Goal: Transaction & Acquisition: Subscribe to service/newsletter

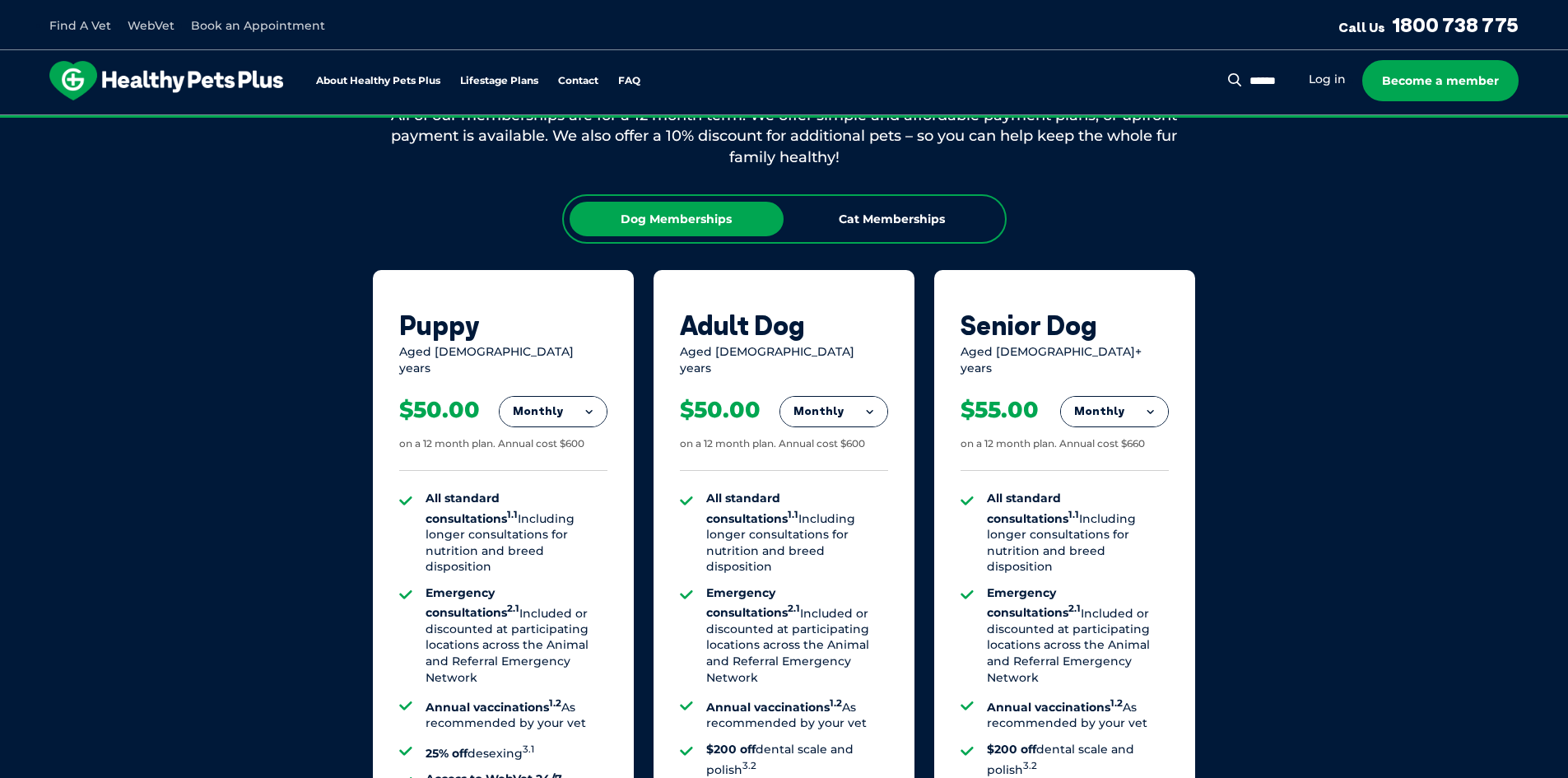
scroll to position [1070, 0]
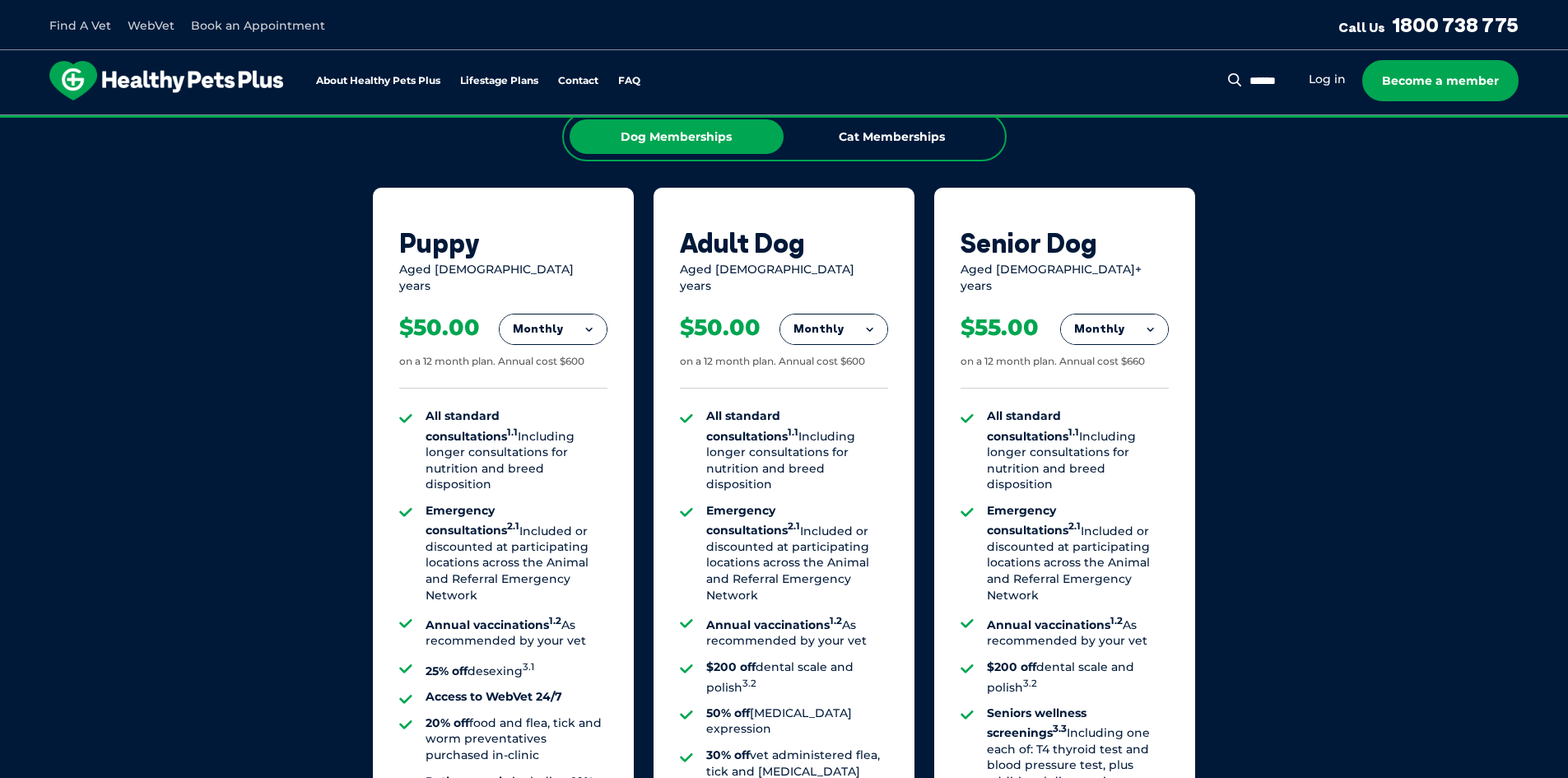
click at [558, 315] on button "Monthly" at bounding box center [553, 330] width 107 height 30
click at [562, 439] on li "Yearly" at bounding box center [553, 442] width 107 height 39
click at [510, 361] on div "$600.00 on a 12 month plan." at bounding box center [502, 341] width 208 height 95
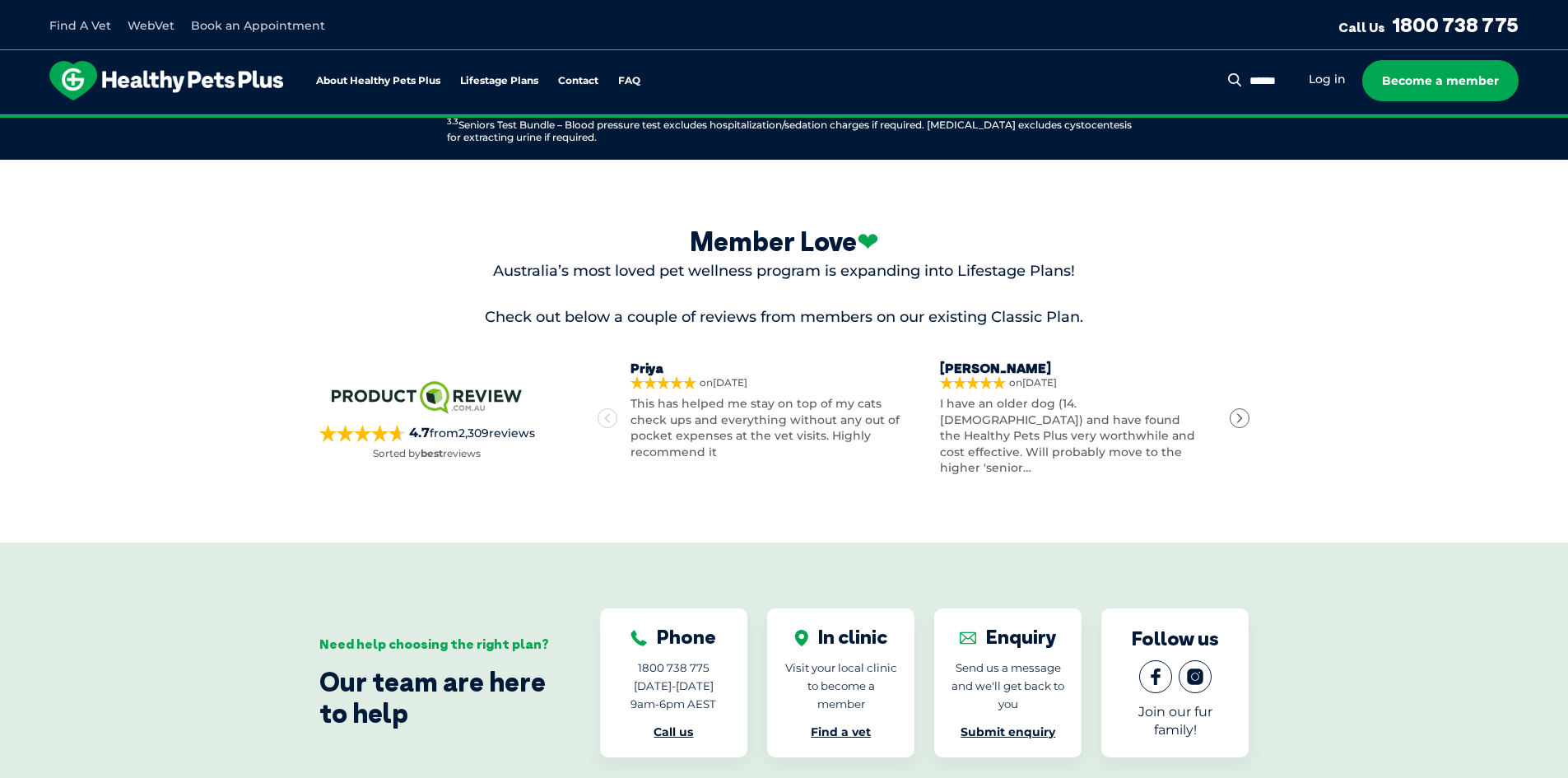
scroll to position [2388, 0]
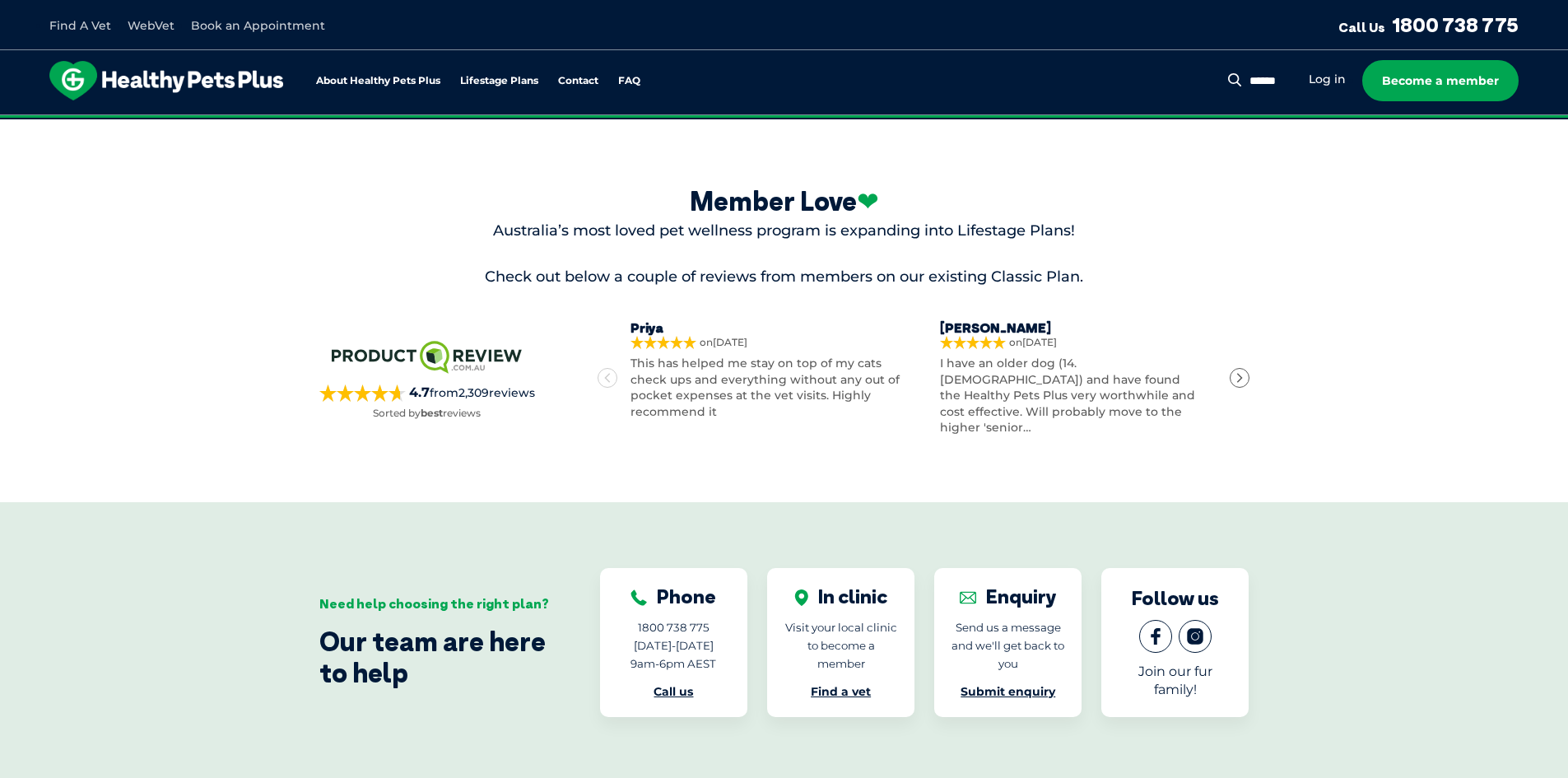
click at [439, 359] on div "ProductReview.com.au 4.7 from 2,309 reviews Sorted by best reviews" at bounding box center [427, 378] width 216 height 84
click at [386, 81] on link "About Healthy Pets Plus" at bounding box center [378, 81] width 125 height 11
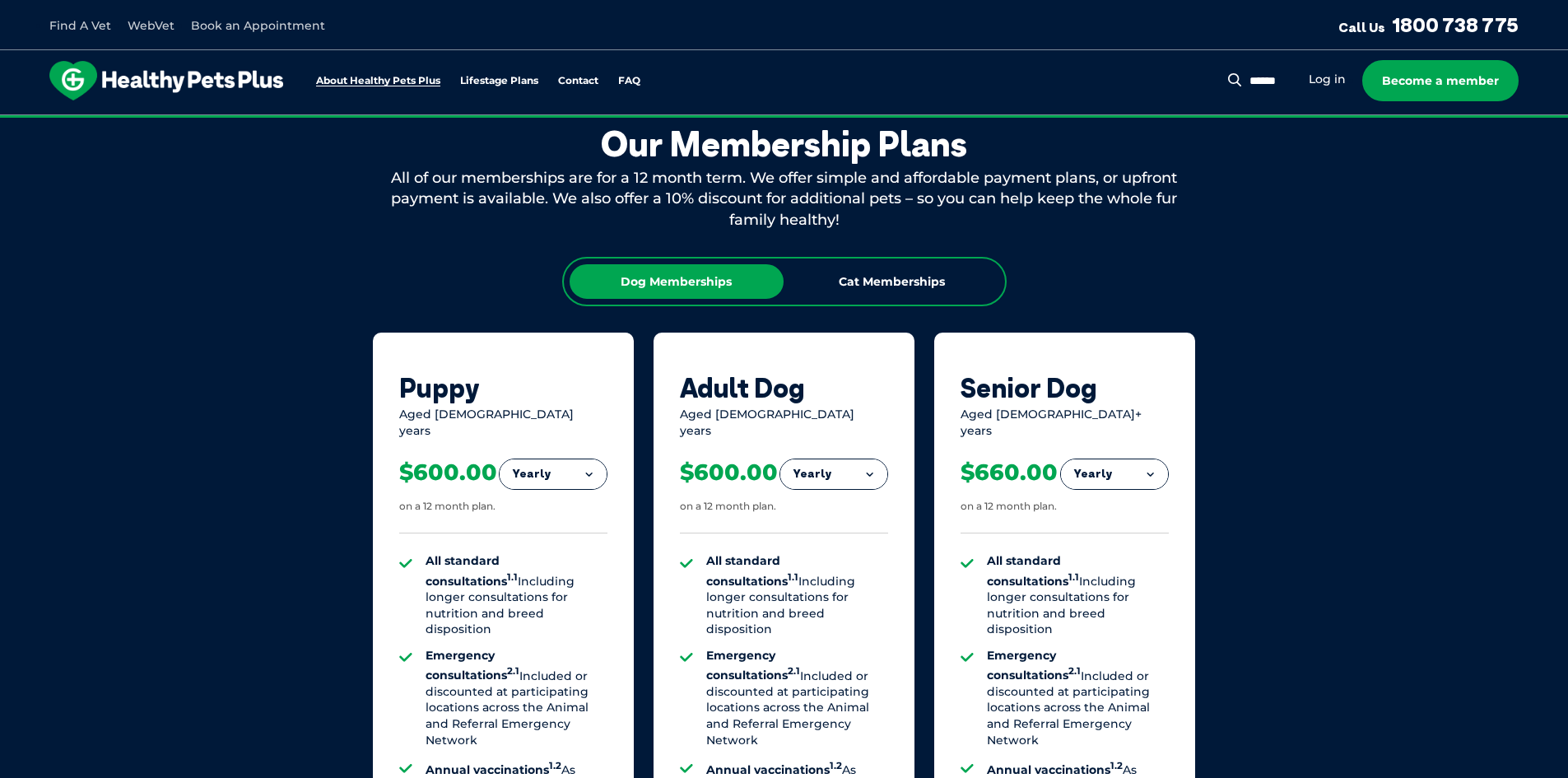
scroll to position [917, 0]
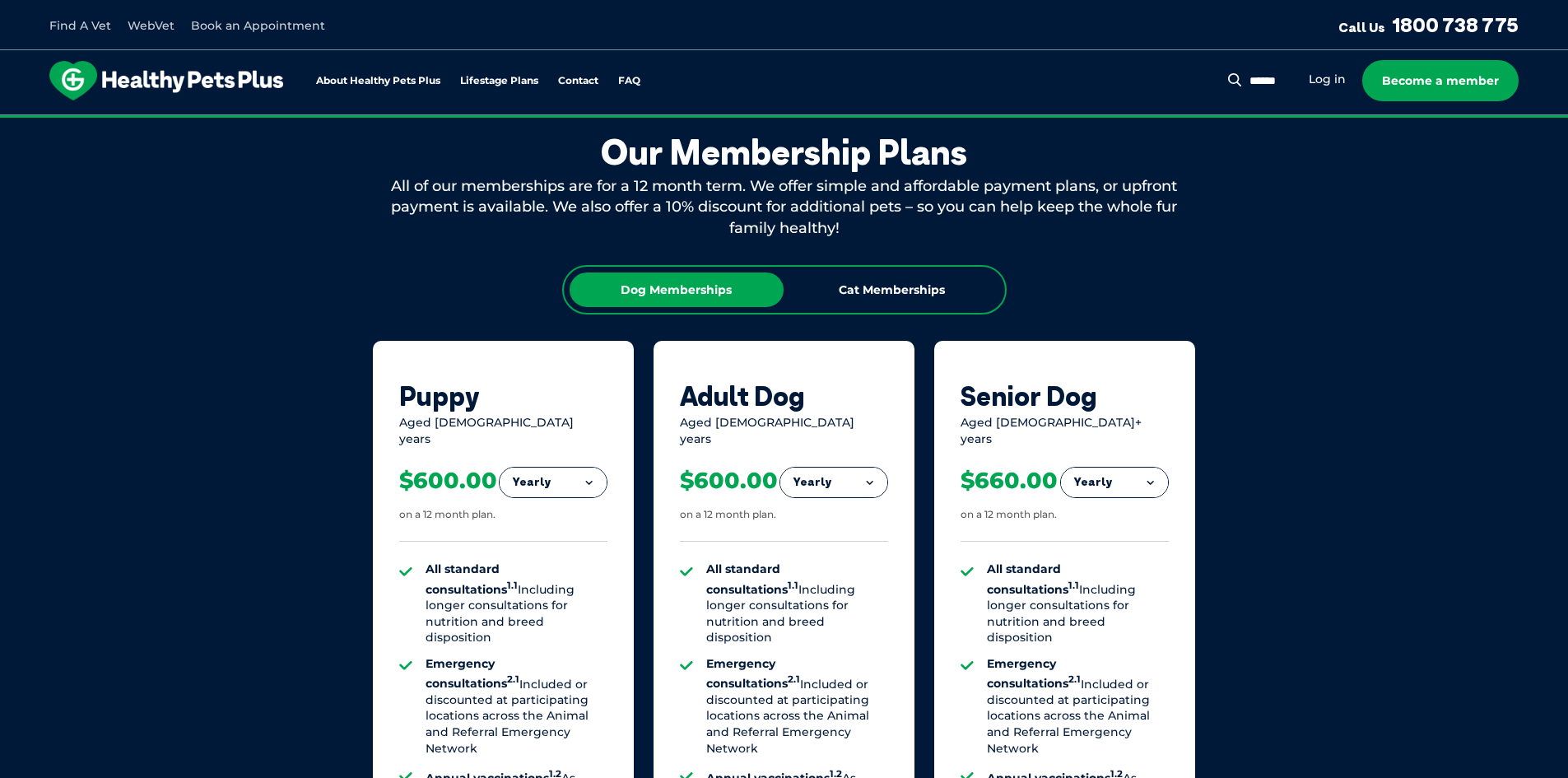
click at [82, 19] on link "Find A Vet" at bounding box center [80, 25] width 61 height 15
click at [633, 87] on link "FAQ" at bounding box center [629, 81] width 22 height 11
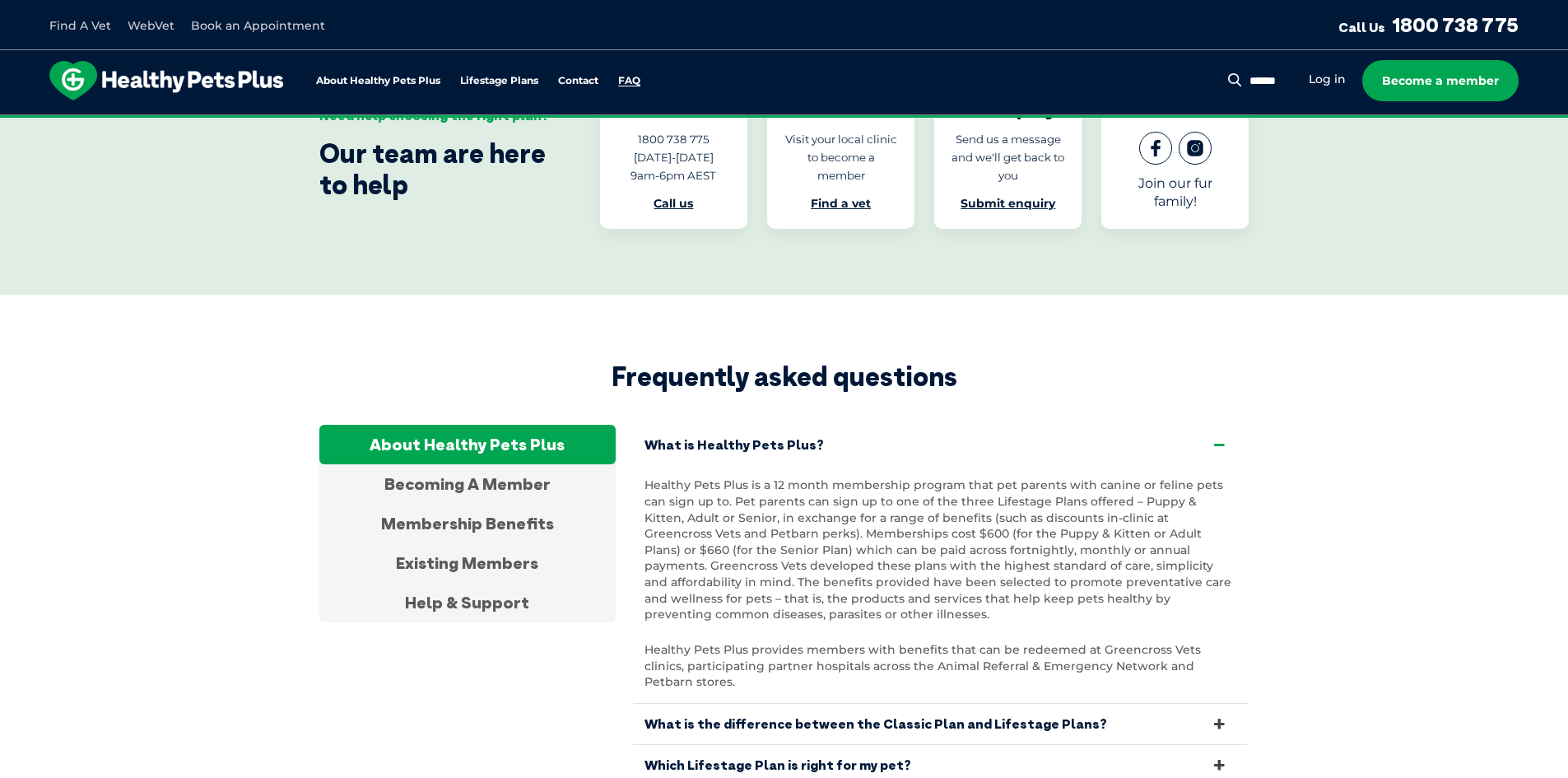
scroll to position [3075, 0]
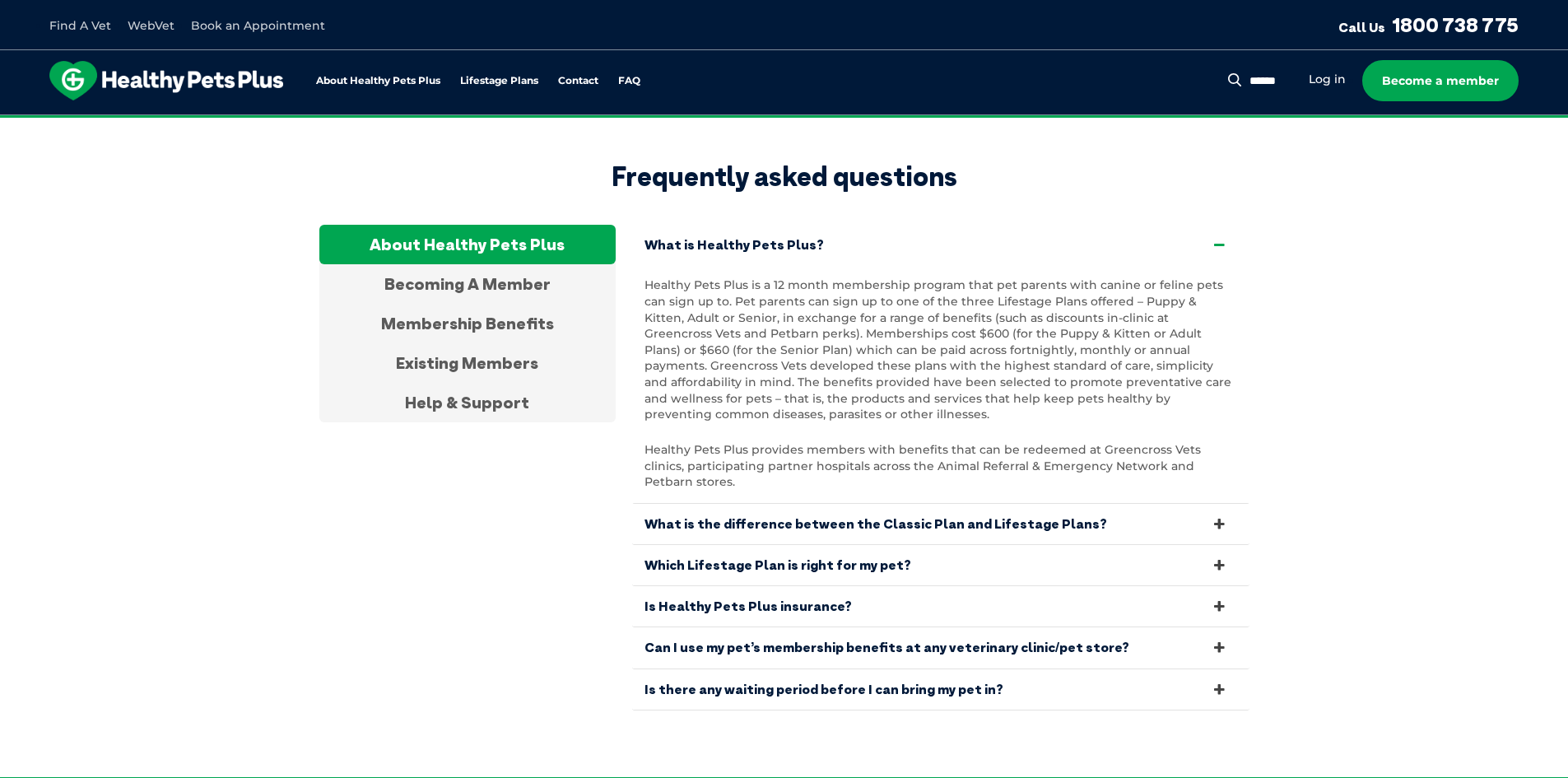
click at [996, 503] on link "What is the difference between the Classic Plan and Lifestage Plans?" at bounding box center [941, 524] width 617 height 40
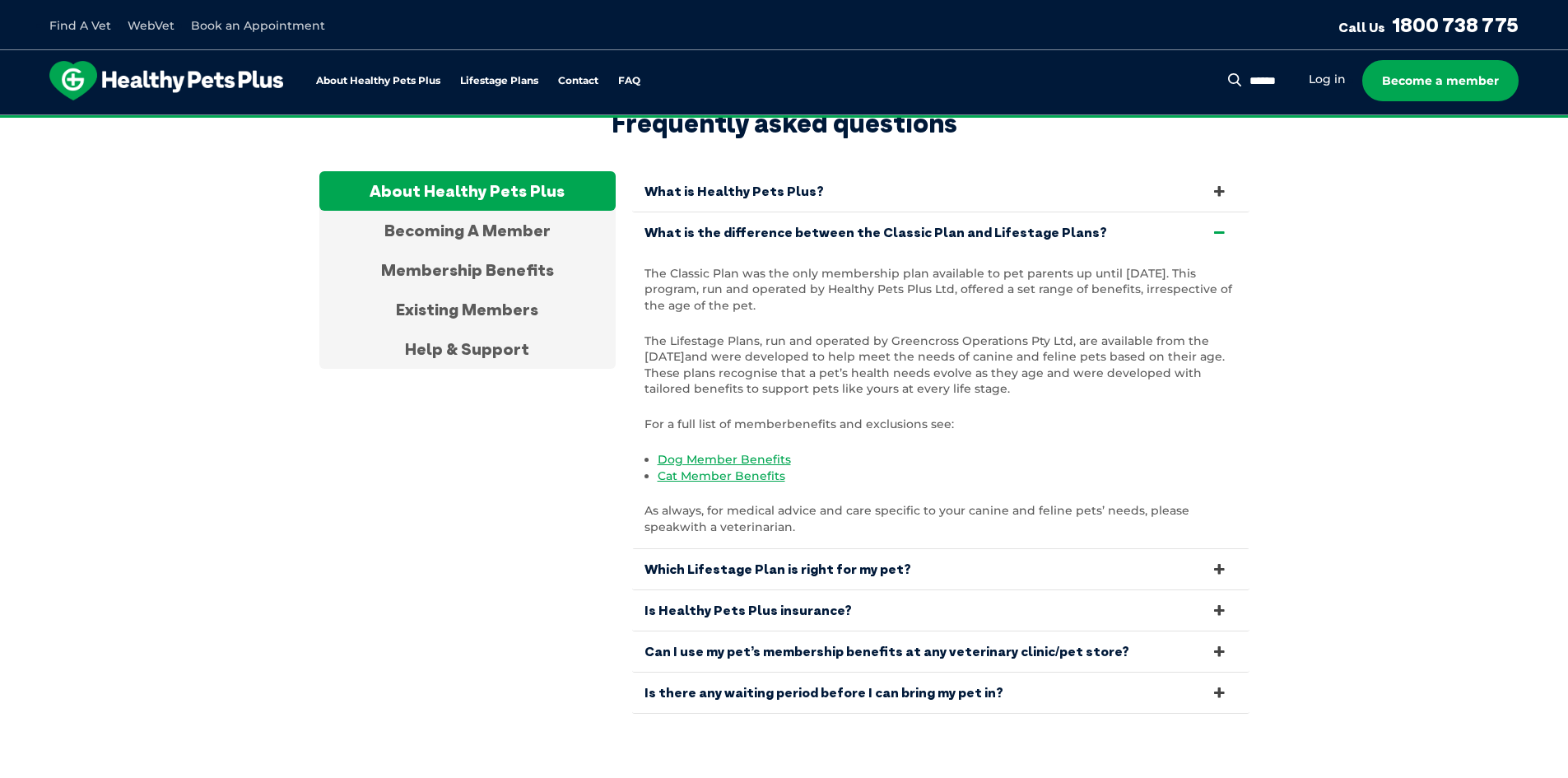
scroll to position [3158, 0]
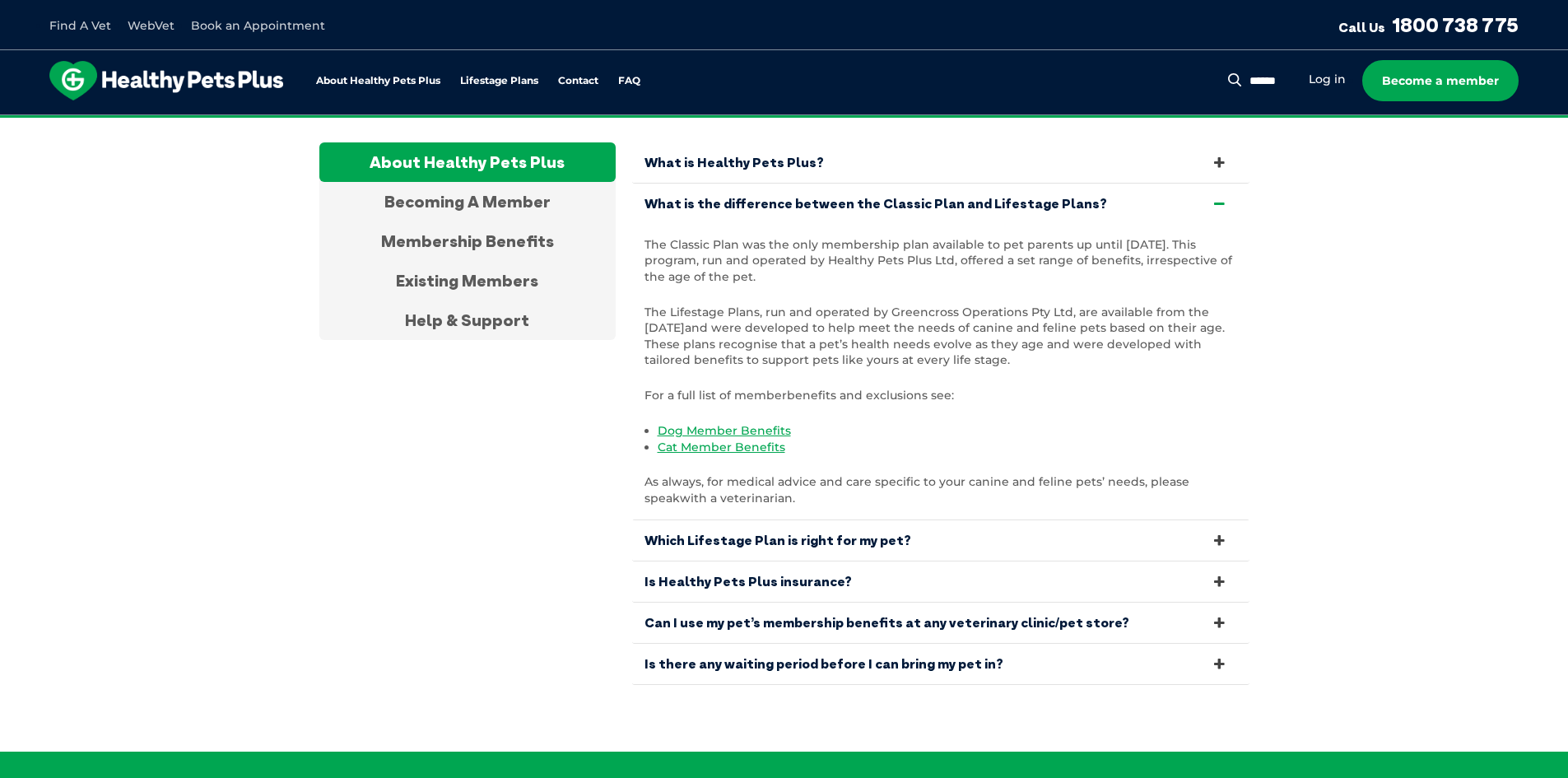
click at [1194, 520] on link "Which Lifestage Plan is right for my pet?" at bounding box center [941, 540] width 617 height 40
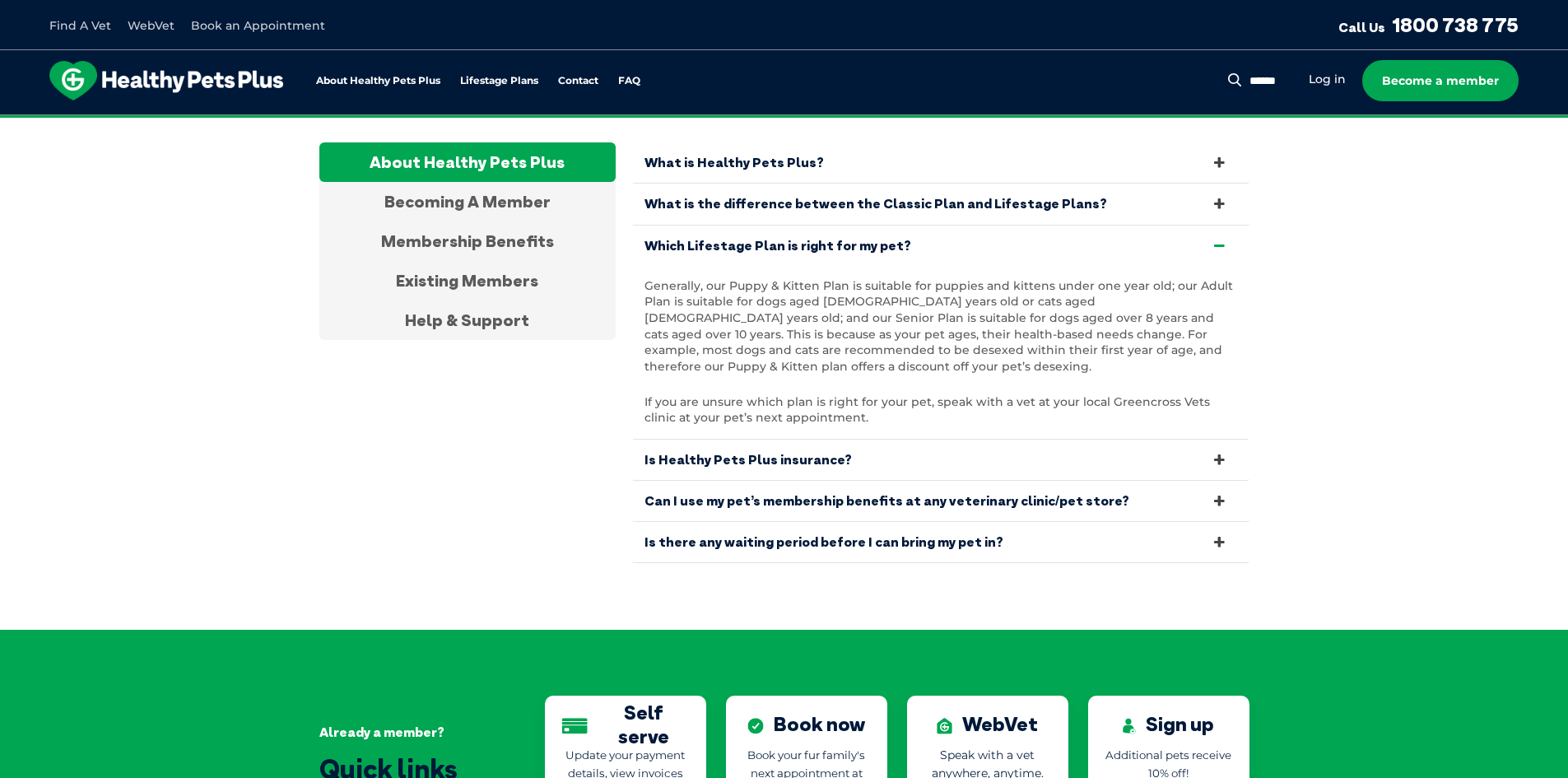
click at [1226, 452] on icon at bounding box center [1219, 460] width 18 height 16
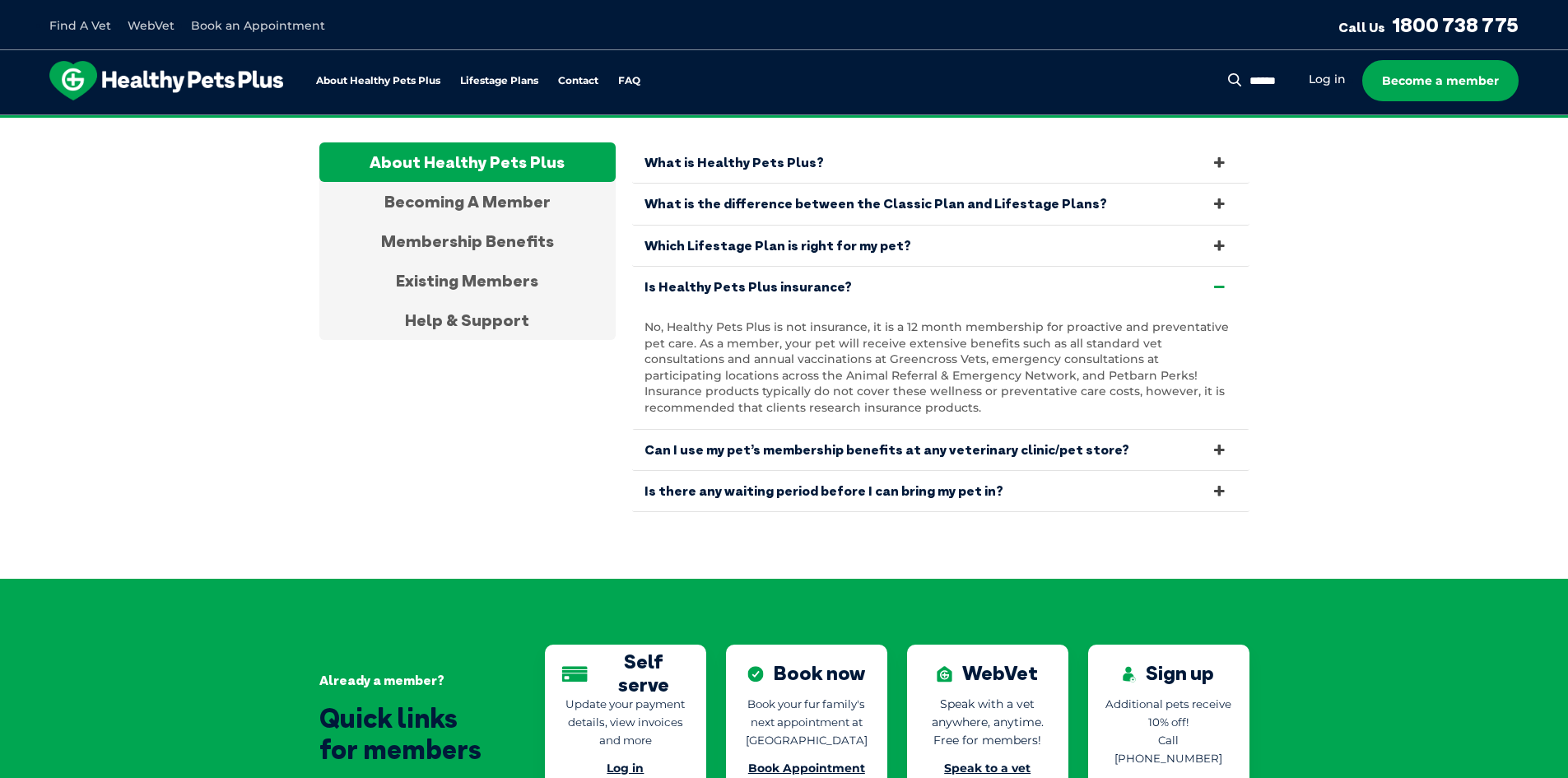
click at [1192, 430] on link "Can I use my pet’s membership benefits at any veterinary clinic/pet store?" at bounding box center [941, 450] width 617 height 40
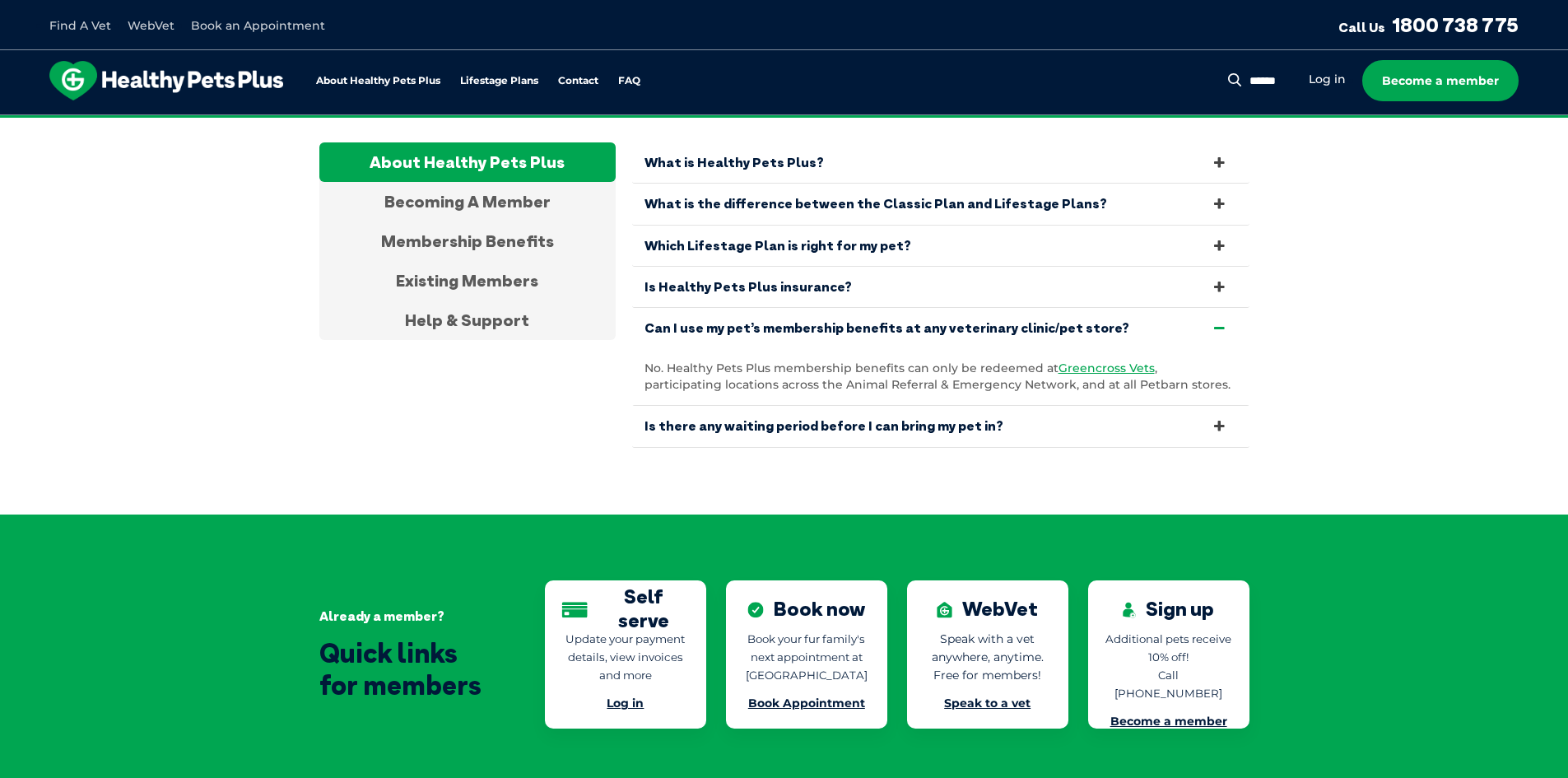
click at [1162, 406] on link "Is there any waiting period before I can bring my pet in?" at bounding box center [941, 426] width 617 height 40
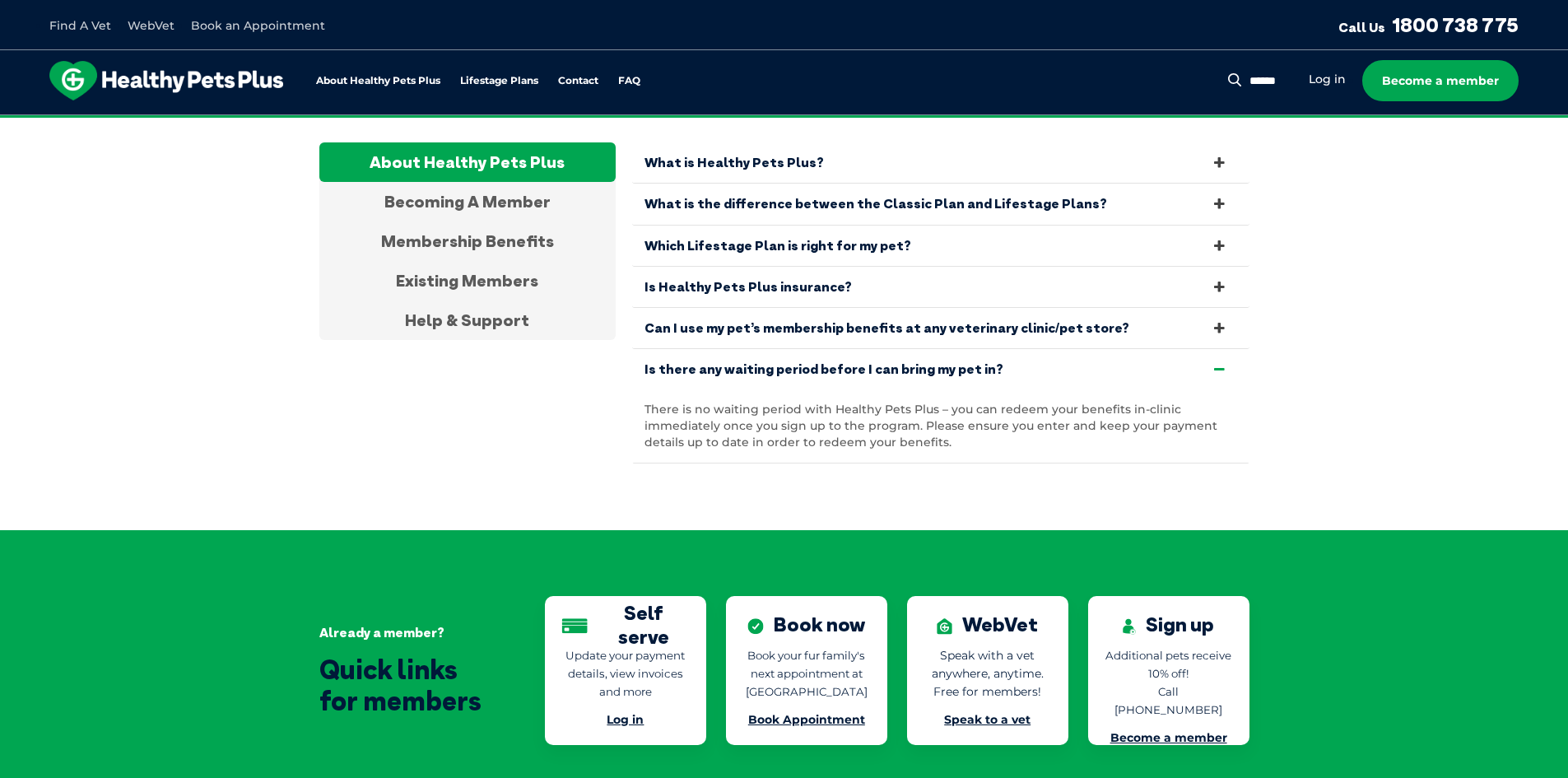
scroll to position [3075, 0]
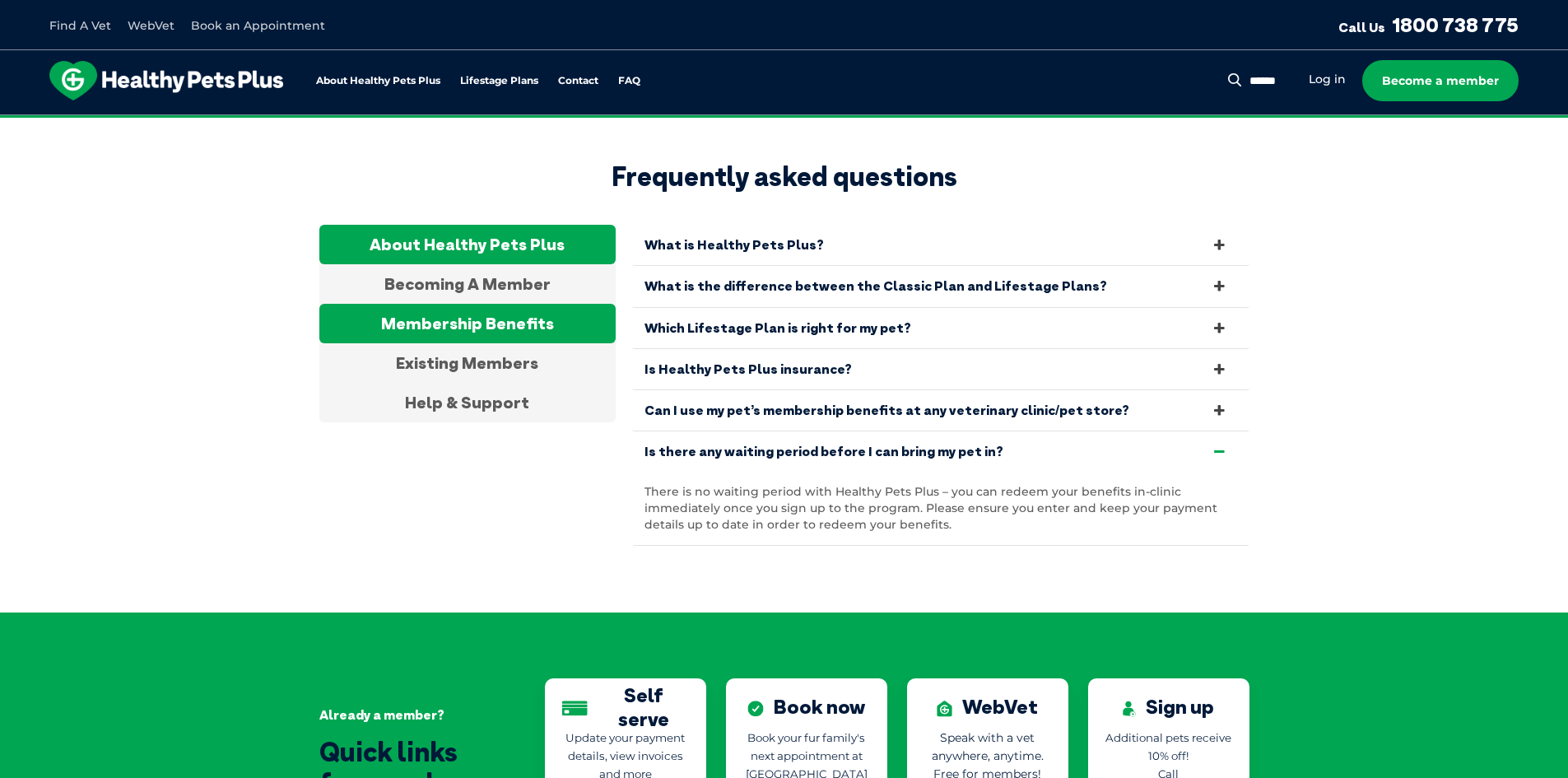
click at [509, 303] on div "Membership Benefits" at bounding box center [467, 323] width 296 height 39
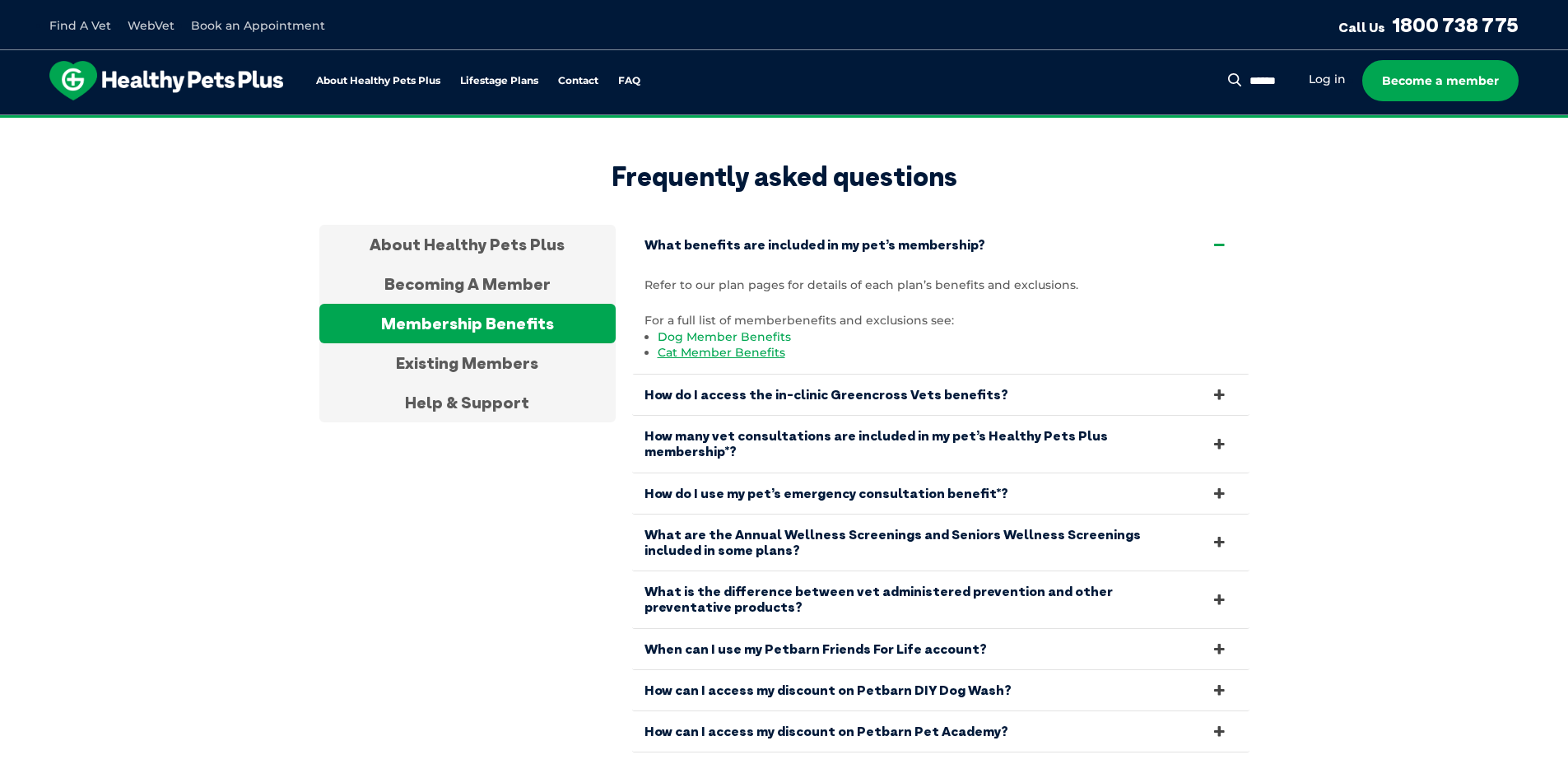
click at [763, 329] on link "Dog Member Benefits" at bounding box center [724, 336] width 133 height 15
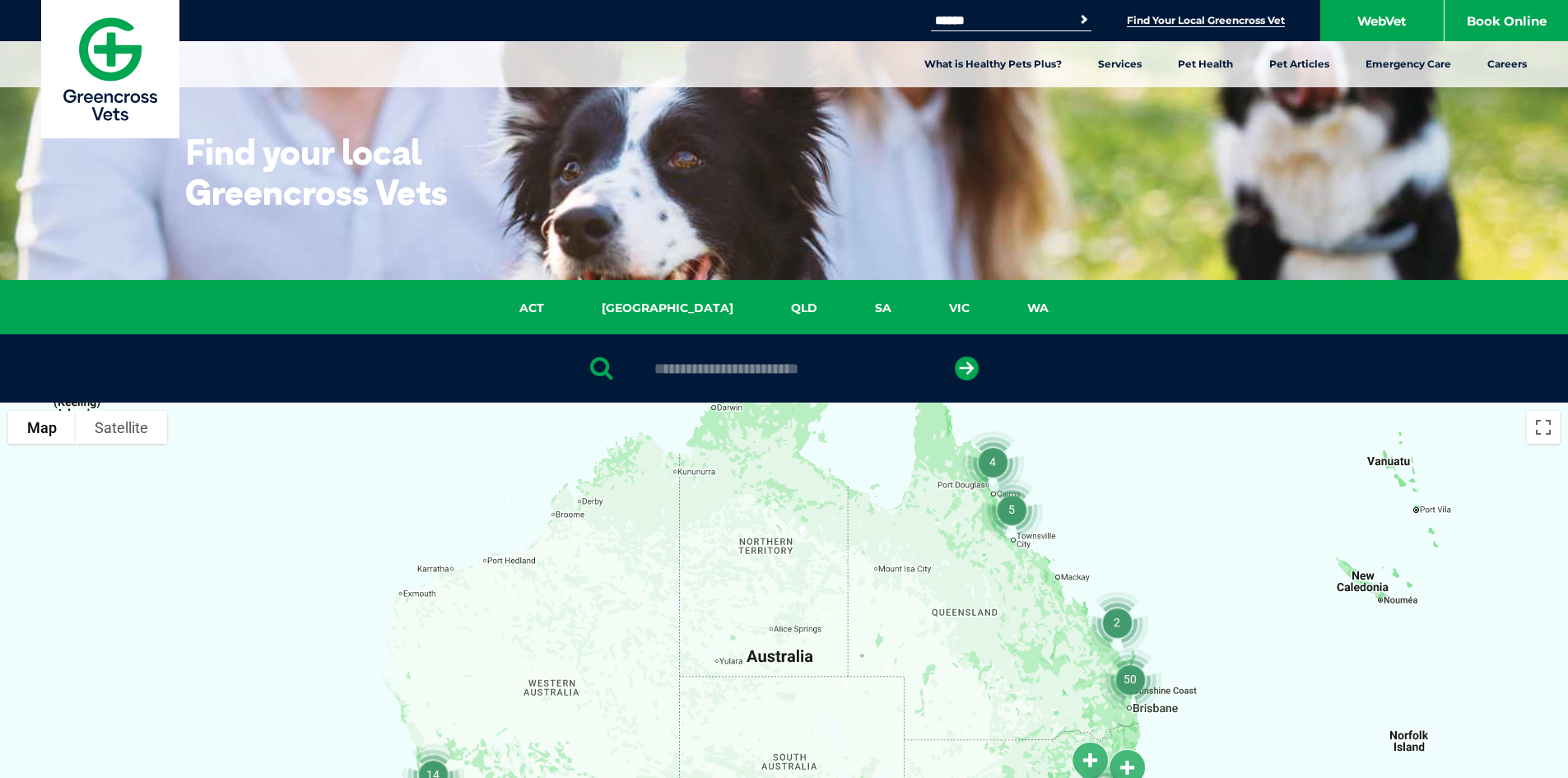
click at [716, 378] on div at bounding box center [784, 368] width 1568 height 68
click at [716, 369] on input "text" at bounding box center [784, 368] width 275 height 17
type input "****"
click at [967, 372] on icon "submit" at bounding box center [966, 368] width 24 height 24
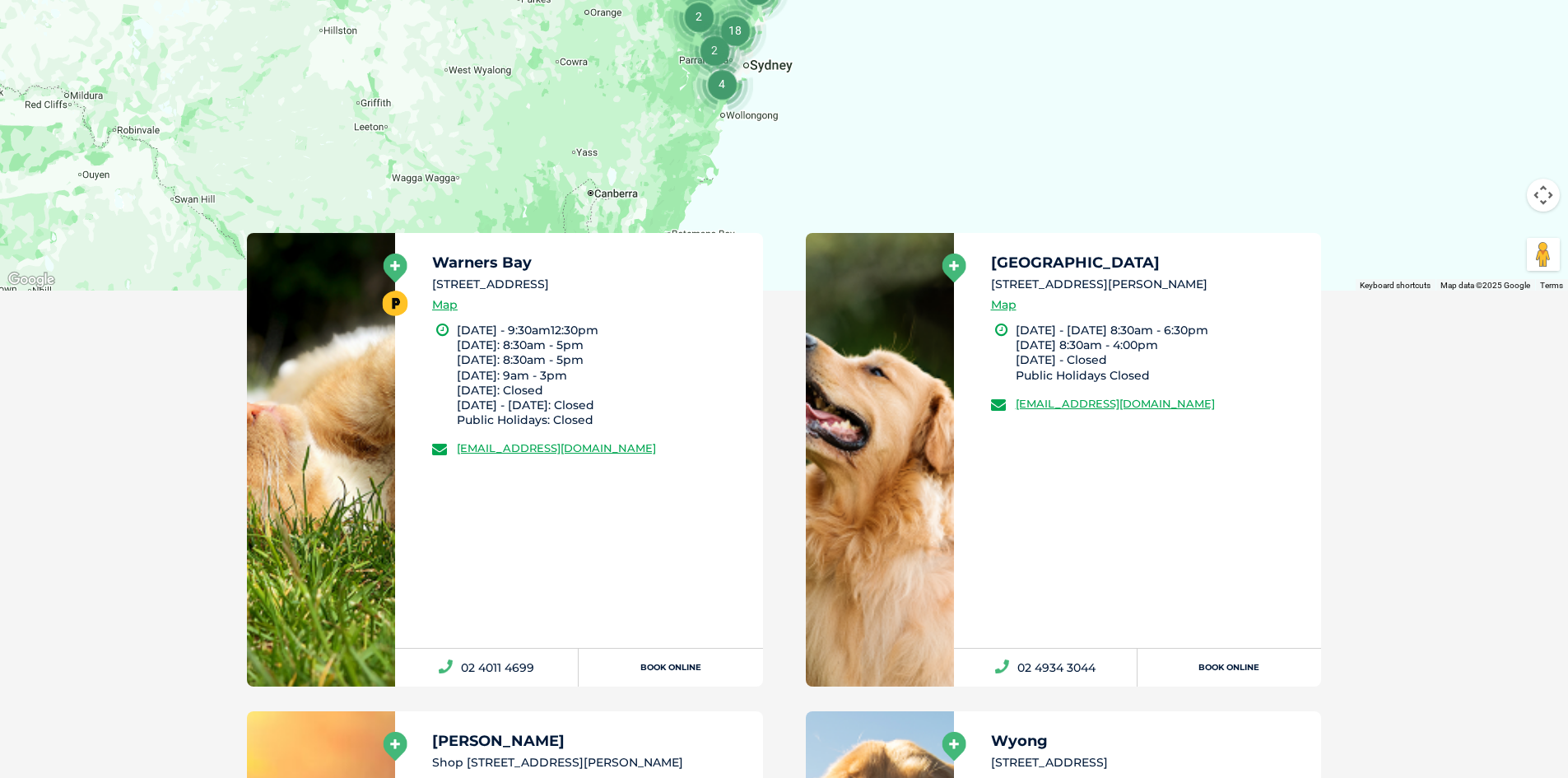
scroll to position [824, 0]
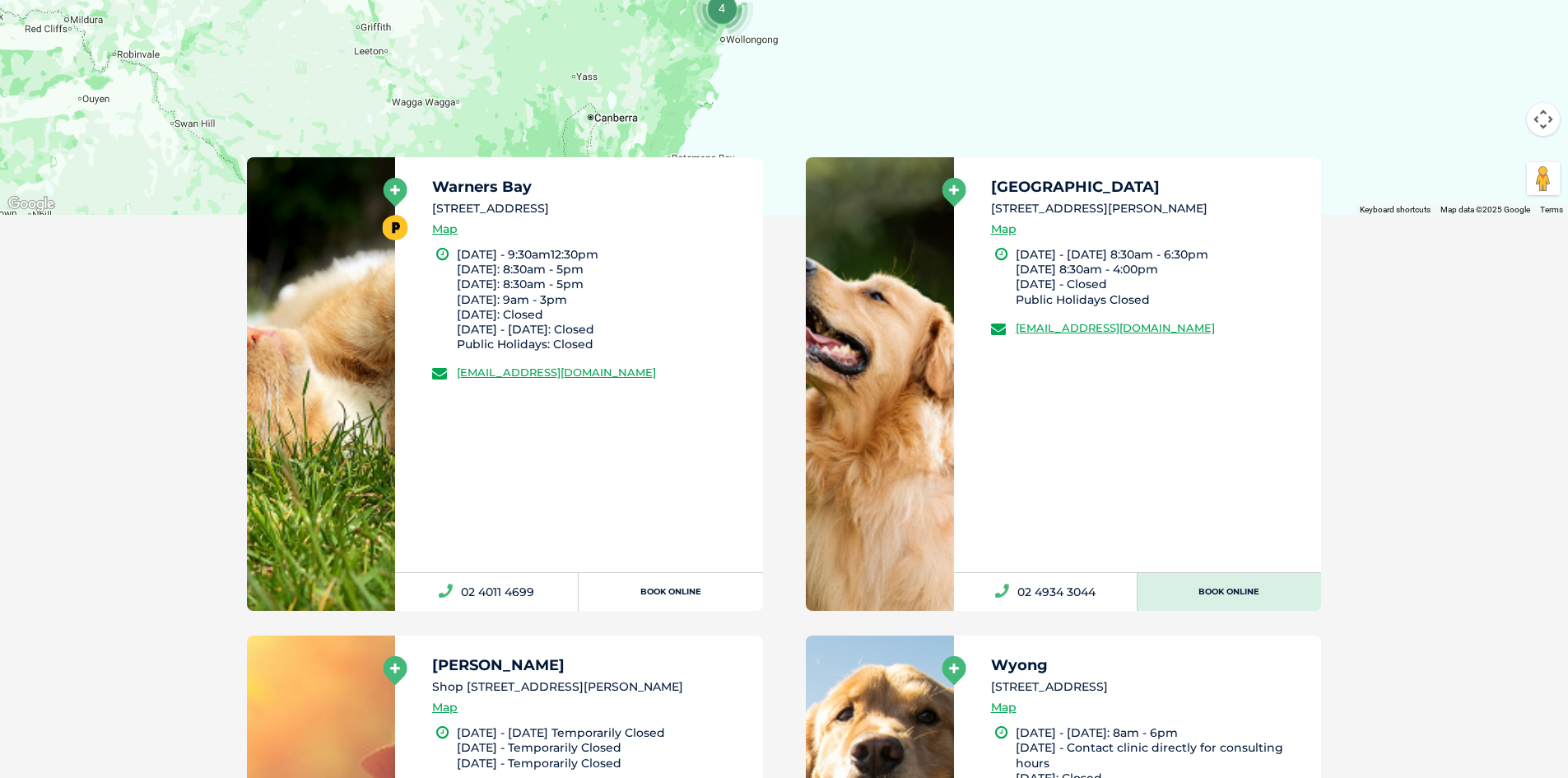
click at [1222, 592] on link "Book Online" at bounding box center [1229, 591] width 183 height 38
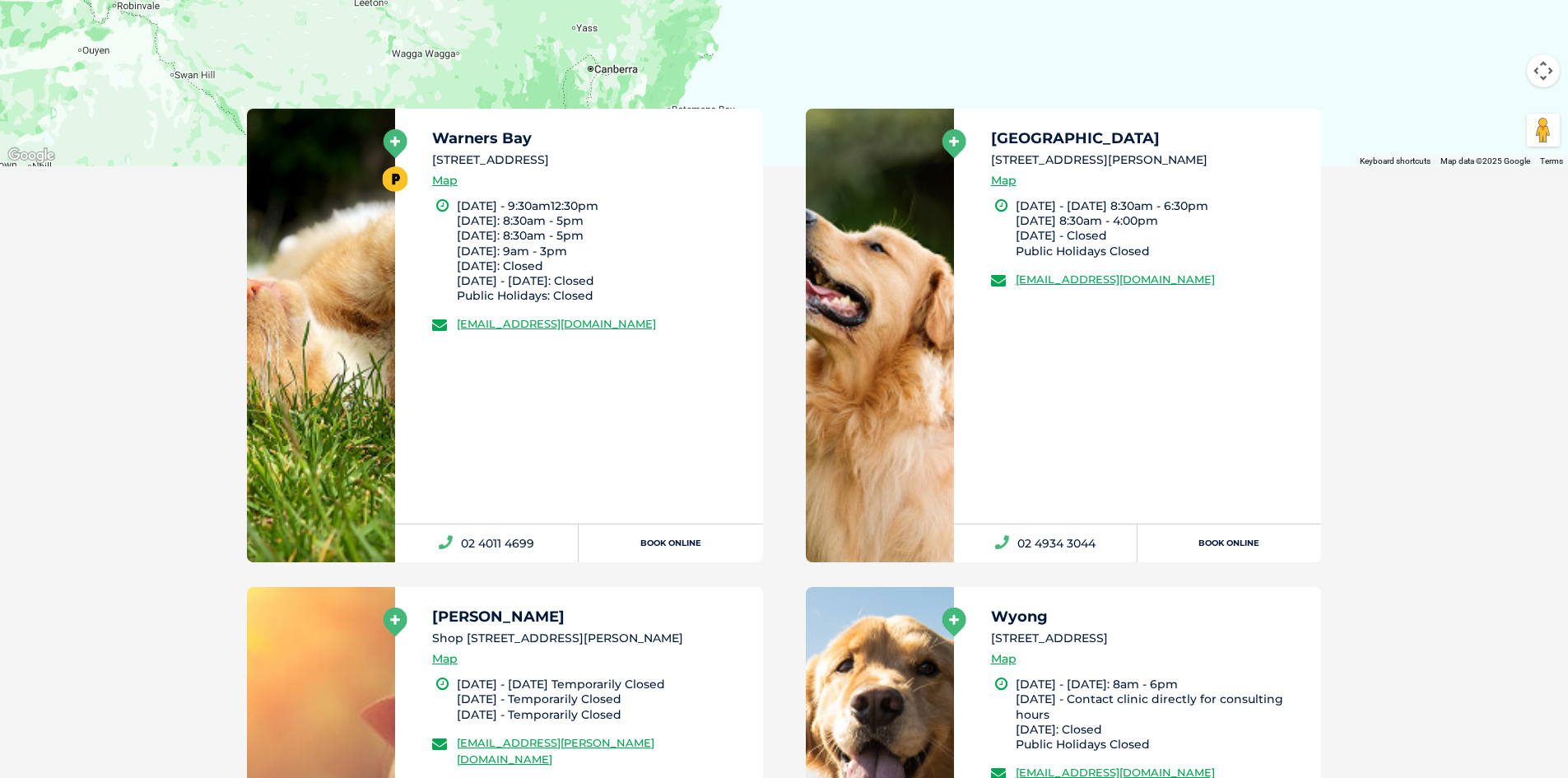
scroll to position [789, 0]
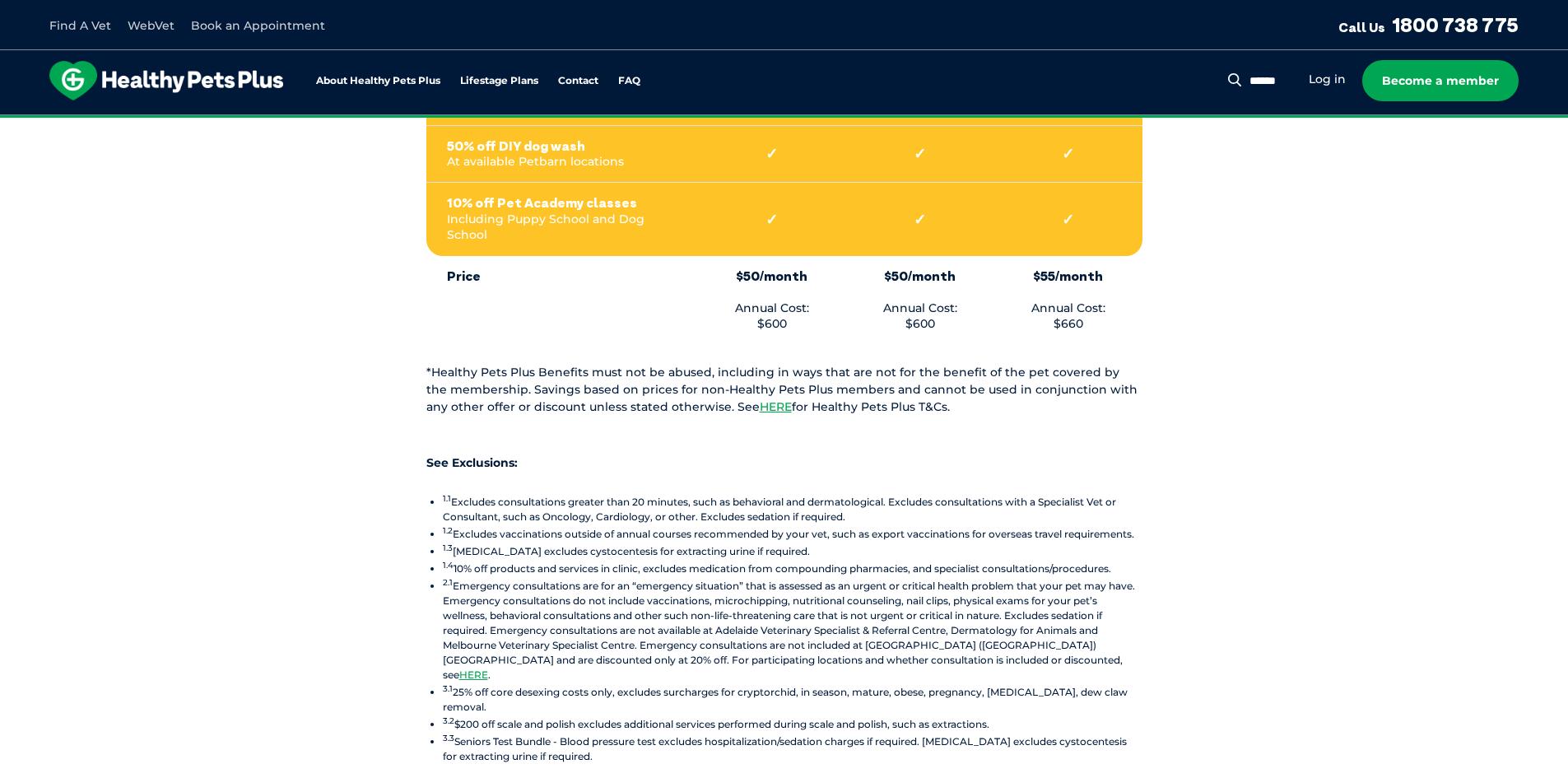
scroll to position [1729, 0]
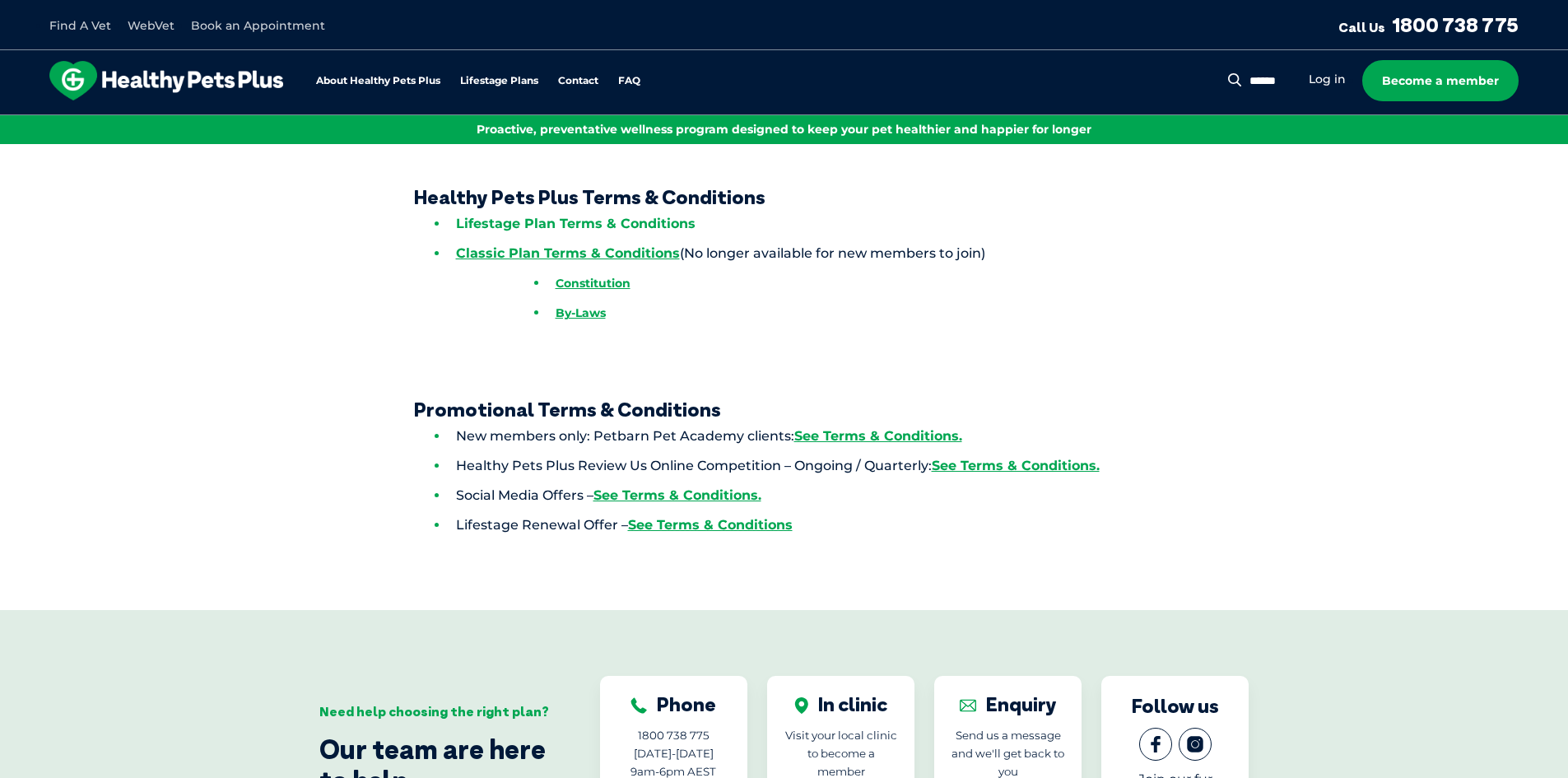
click at [571, 220] on link "Lifestage Plan Terms & Conditions" at bounding box center [575, 224] width 239 height 16
